Goal: Go to known website: Access a specific website the user already knows

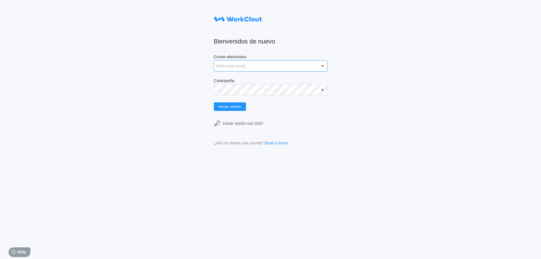
click at [271, 66] on input "Correo electrónico" at bounding box center [271, 65] width 114 height 11
type input "amadeu.puigcorber@tradebe.com"
click at [242, 106] on span "Iniciar sesión" at bounding box center [229, 106] width 23 height 4
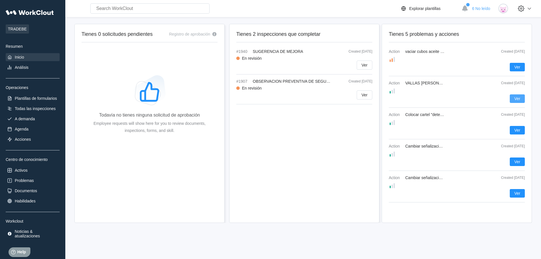
click at [516, 96] on button "Ver" at bounding box center [517, 98] width 15 height 9
